Goal: Information Seeking & Learning: Learn about a topic

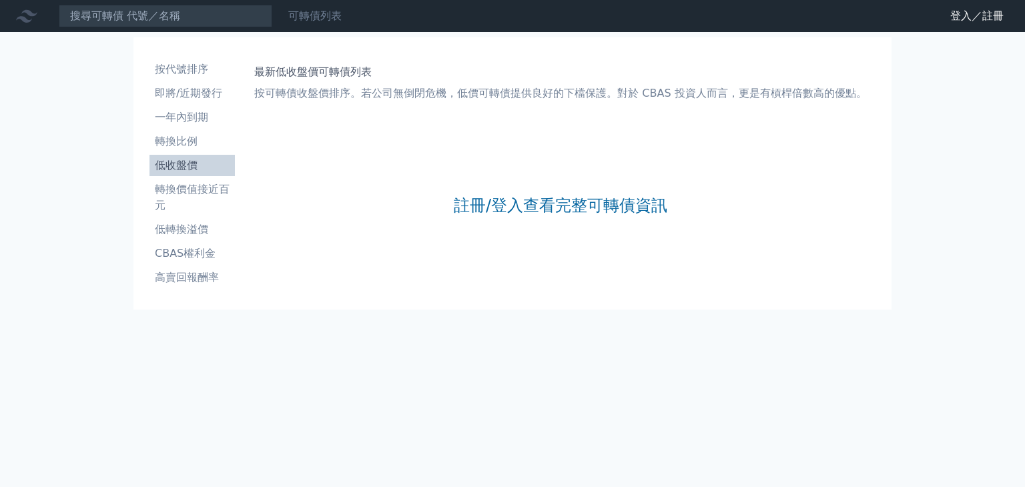
click at [303, 19] on link "可轉債列表" at bounding box center [314, 15] width 53 height 13
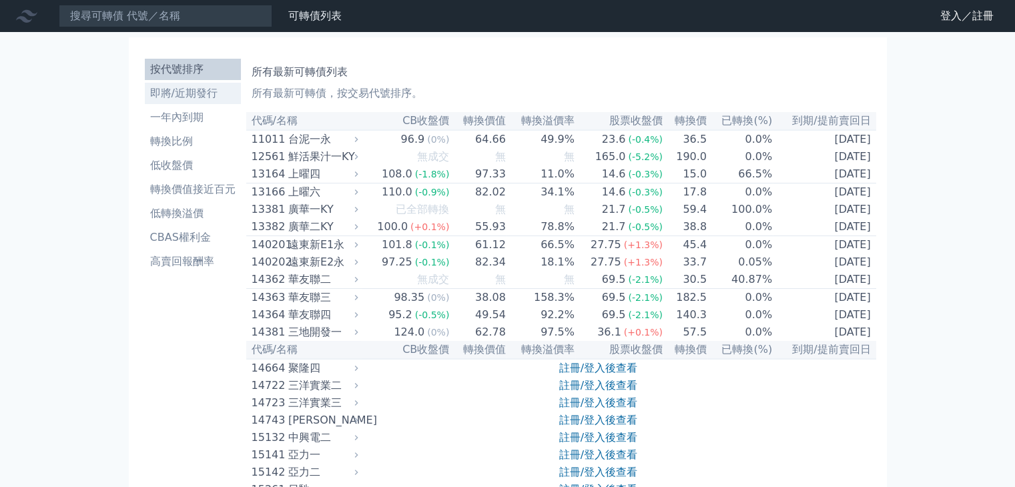
click at [203, 101] on link "即將/近期發行" at bounding box center [193, 93] width 96 height 21
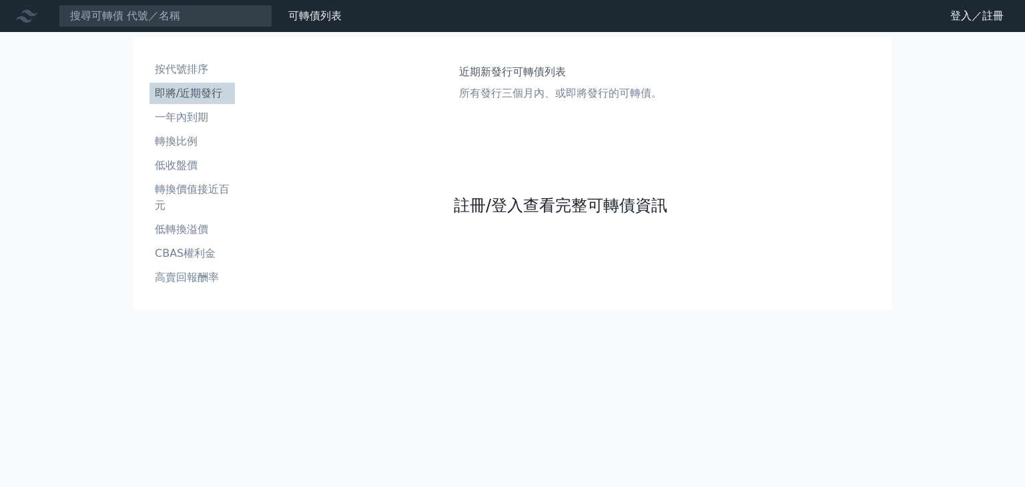
click at [597, 204] on link "註冊/登入查看完整可轉債資訊" at bounding box center [561, 205] width 214 height 21
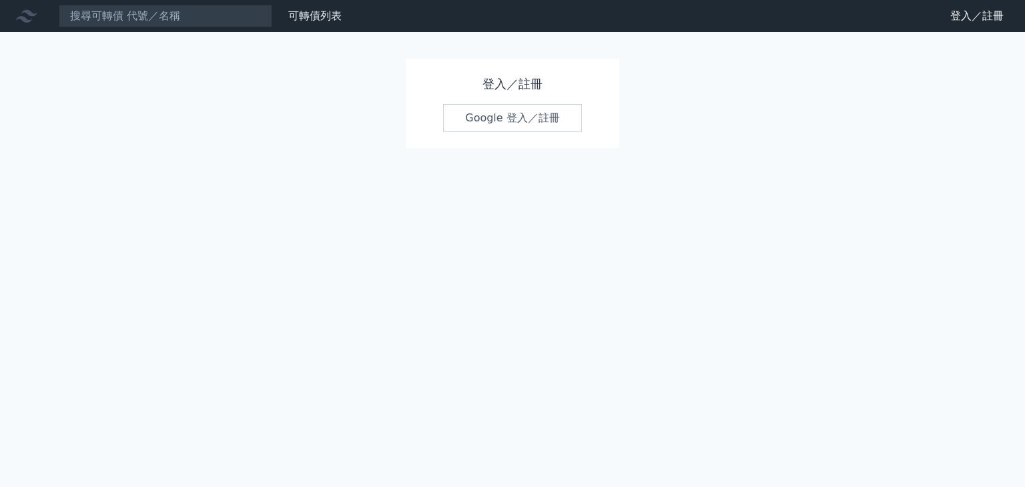
click at [541, 101] on div "登入／註冊 Google 登入／註冊" at bounding box center [513, 103] width 214 height 89
click at [537, 118] on link "Google 登入／註冊" at bounding box center [512, 118] width 139 height 28
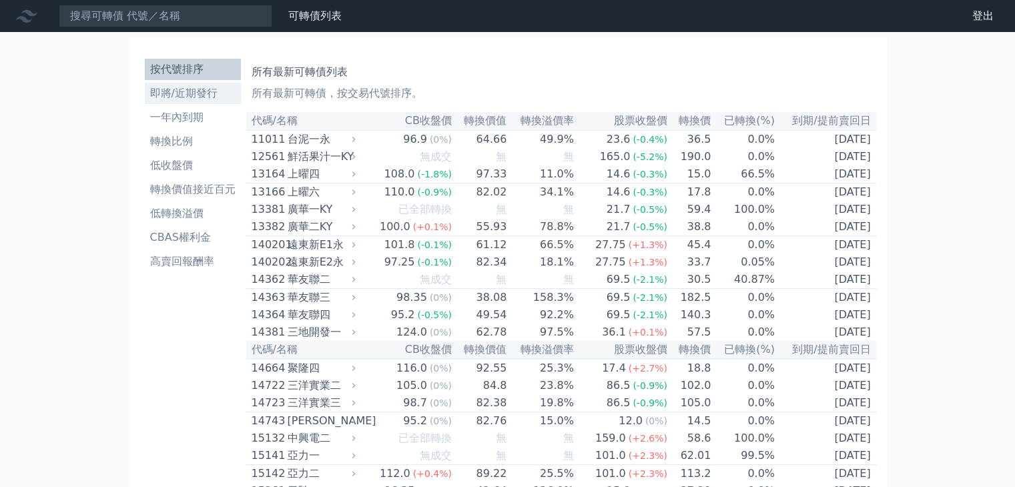
click at [203, 97] on li "即將/近期發行" at bounding box center [193, 93] width 96 height 16
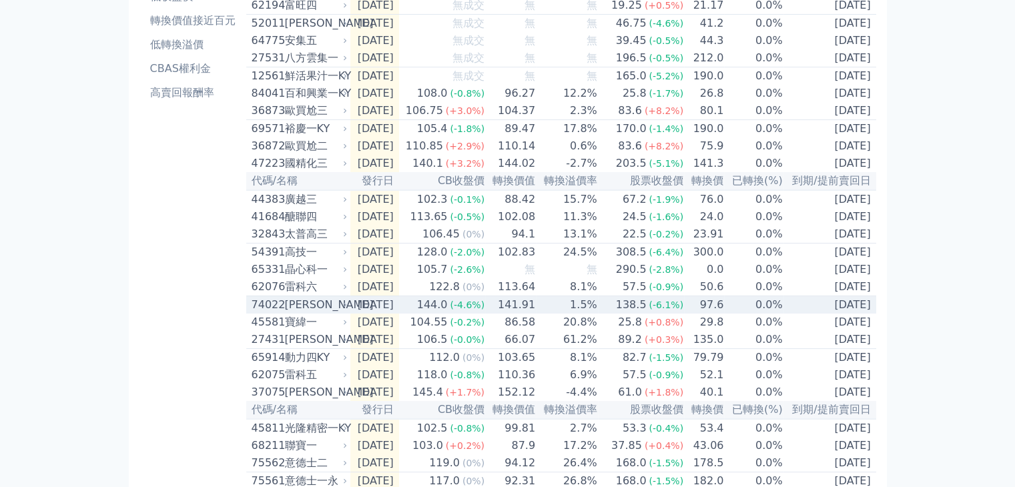
scroll to position [200, 0]
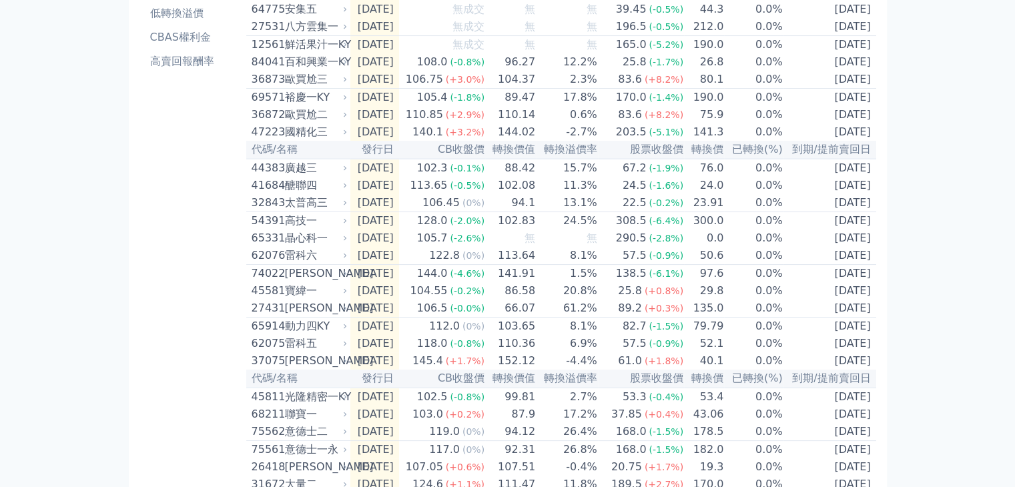
click at [119, 282] on div "可轉債列表 財務數據 可轉債列表 財務數據 登出 登出 按代號排序 即將/近期發行 一年內到期 轉換比例 低收盤價 轉換價值接近百元 低轉換溢價" at bounding box center [507, 254] width 1015 height 909
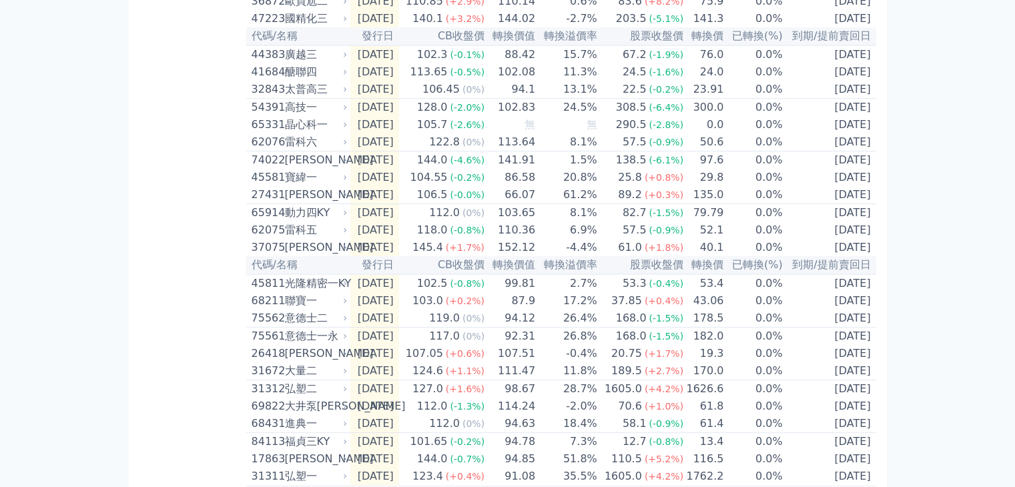
scroll to position [334, 0]
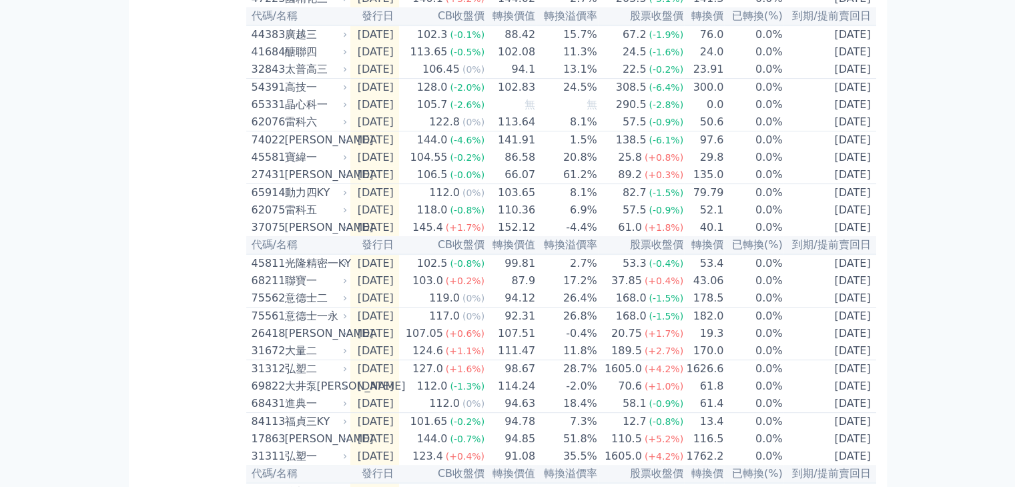
click at [186, 287] on div "按代號排序 即將/近期發行 一年內到期 轉換比例 低收盤價 轉換價值接近百元 低轉換溢價 CBAS權利金 高賣回報酬率" at bounding box center [193, 137] width 107 height 834
